Goal: Task Accomplishment & Management: Manage account settings

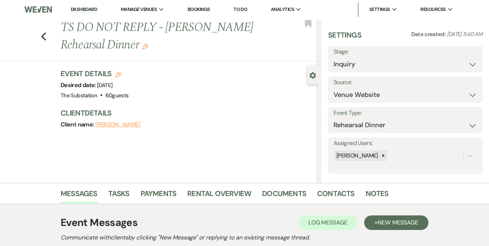
select select "5"
select select "11"
click at [82, 7] on link "Dashboard" at bounding box center [84, 9] width 26 height 7
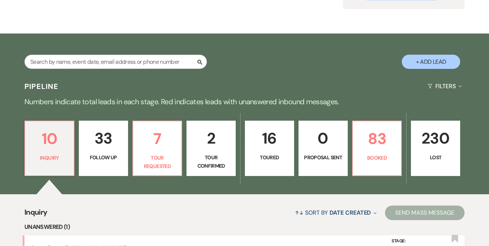
scroll to position [121, 0]
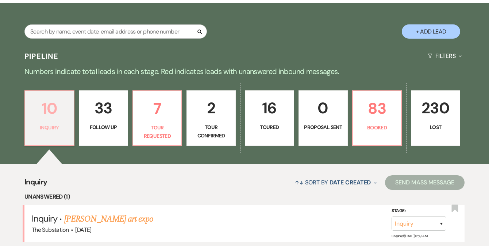
click at [49, 127] on p "Inquiry" at bounding box center [50, 128] width 40 height 8
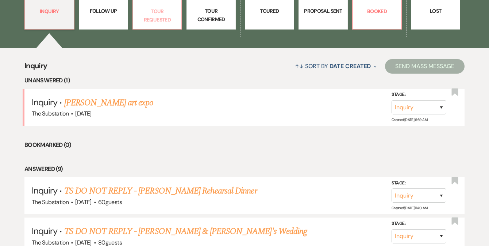
click at [164, 17] on p "Tour Requested" at bounding box center [158, 15] width 40 height 16
select select "2"
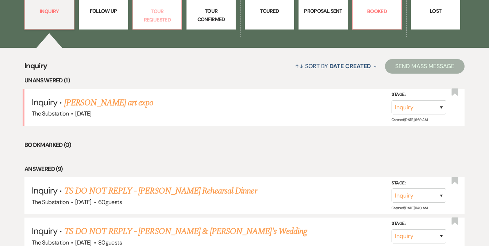
select select "2"
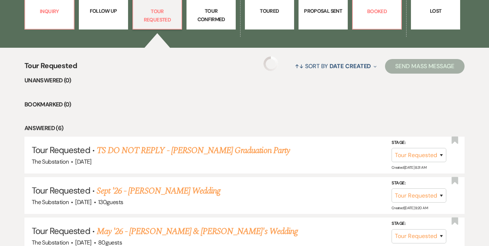
select select "2"
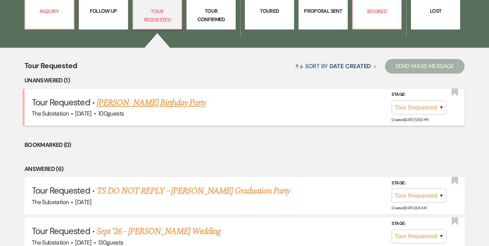
click at [112, 104] on link "[PERSON_NAME] Birthday Party" at bounding box center [151, 102] width 109 height 13
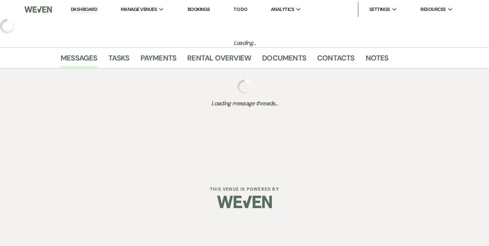
select select "2"
select select "5"
select select "4"
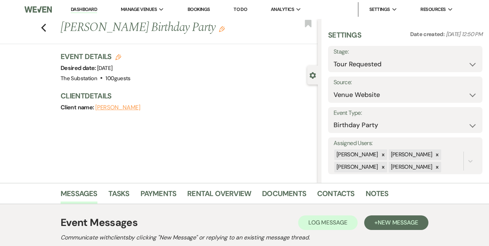
click at [217, 29] on h1 "[PERSON_NAME] Birthday Party Edit" at bounding box center [162, 28] width 203 height 18
click at [223, 28] on icon "Edit" at bounding box center [222, 29] width 6 height 6
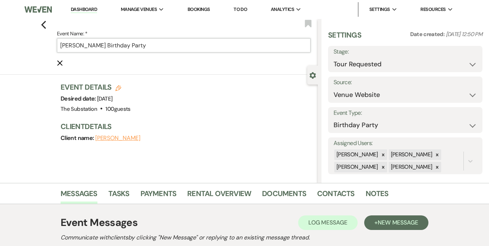
click at [62, 48] on input "[PERSON_NAME] Birthday Party" at bounding box center [184, 45] width 254 height 14
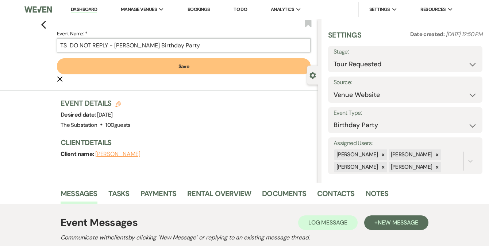
type input "TS DO NOT REPLY - [PERSON_NAME] Birthday Party"
click at [118, 66] on button "Save" at bounding box center [184, 66] width 254 height 16
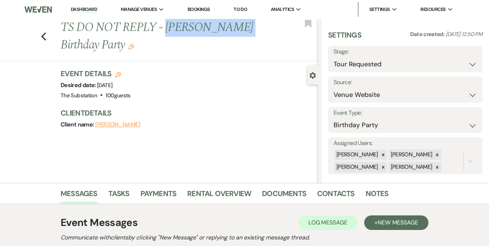
drag, startPoint x: 170, startPoint y: 29, endPoint x: 245, endPoint y: 29, distance: 75.2
click at [245, 29] on h1 "TS DO NOT REPLY - [PERSON_NAME] Birthday Party Edit" at bounding box center [162, 36] width 203 height 35
copy h1 "[PERSON_NAME]"
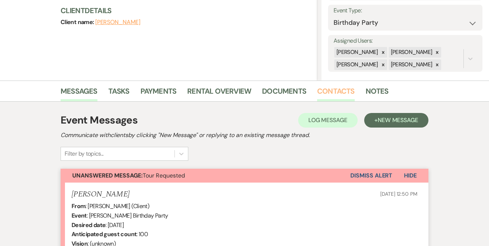
click at [334, 92] on link "Contacts" at bounding box center [336, 93] width 38 height 16
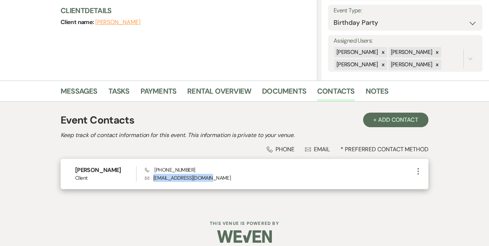
drag, startPoint x: 154, startPoint y: 179, endPoint x: 210, endPoint y: 180, distance: 56.6
click at [210, 180] on p "Envelope [EMAIL_ADDRESS][DOMAIN_NAME]" at bounding box center [279, 178] width 269 height 8
copy p "[EMAIL_ADDRESS][DOMAIN_NAME]"
drag, startPoint x: 154, startPoint y: 171, endPoint x: 193, endPoint y: 169, distance: 39.1
click at [193, 169] on div "Phone [PHONE_NUMBER] Envelope [EMAIL_ADDRESS][DOMAIN_NAME]" at bounding box center [279, 175] width 269 height 16
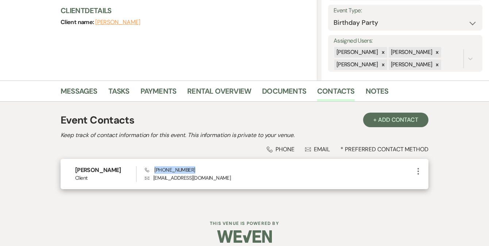
copy span "[PHONE_NUMBER]"
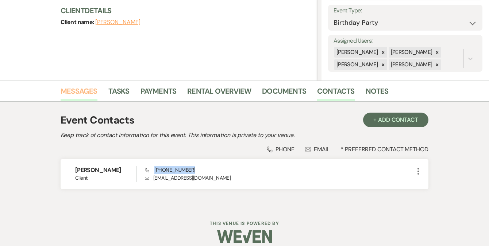
click at [77, 92] on link "Messages" at bounding box center [79, 93] width 37 height 16
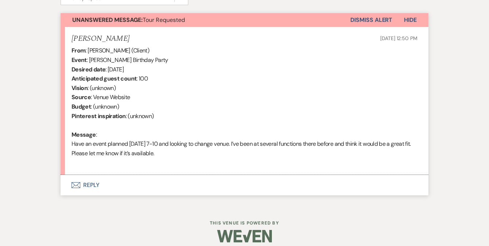
scroll to position [265, 0]
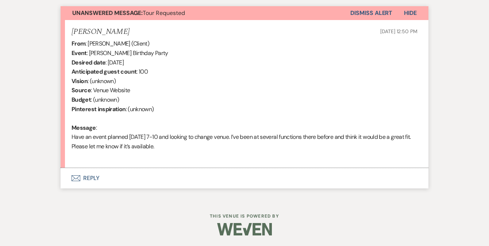
click at [370, 13] on button "Dismiss Alert" at bounding box center [372, 13] width 42 height 14
